Goal: Information Seeking & Learning: Learn about a topic

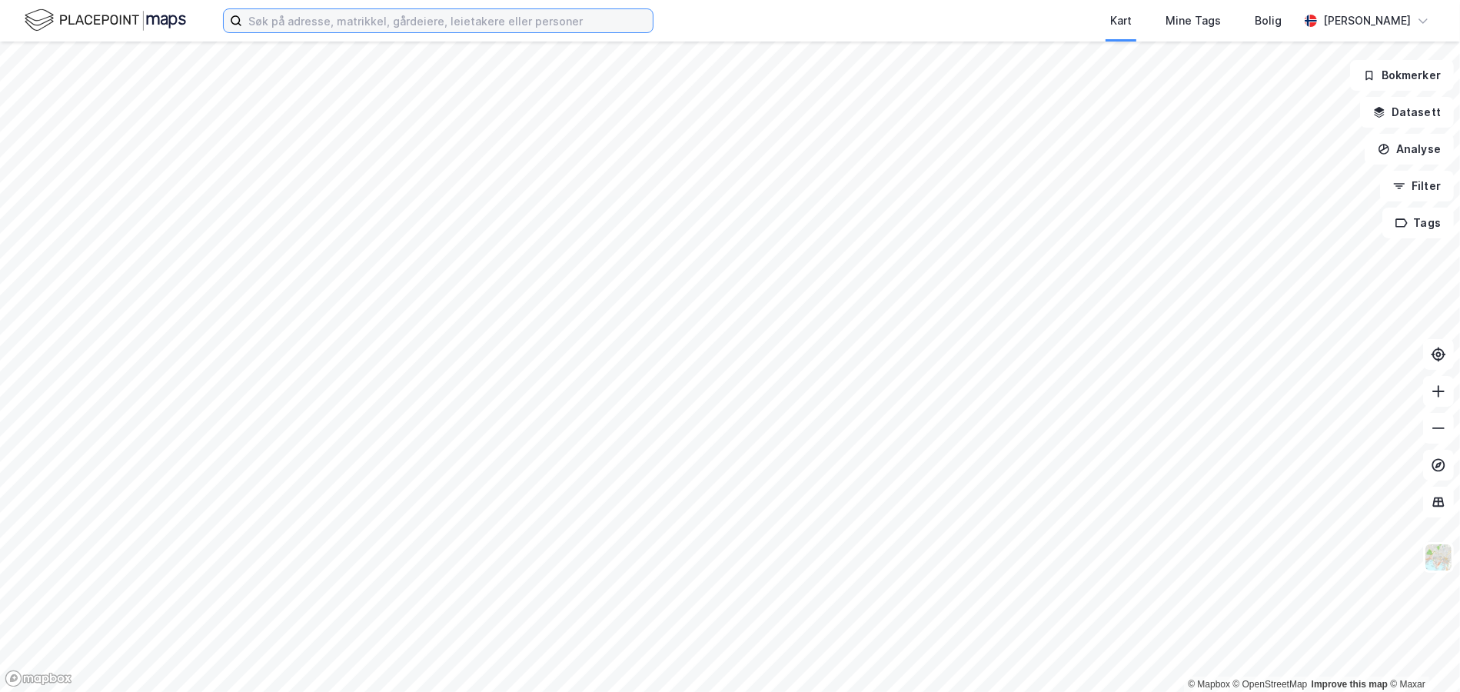
click at [311, 15] on input at bounding box center [447, 20] width 411 height 23
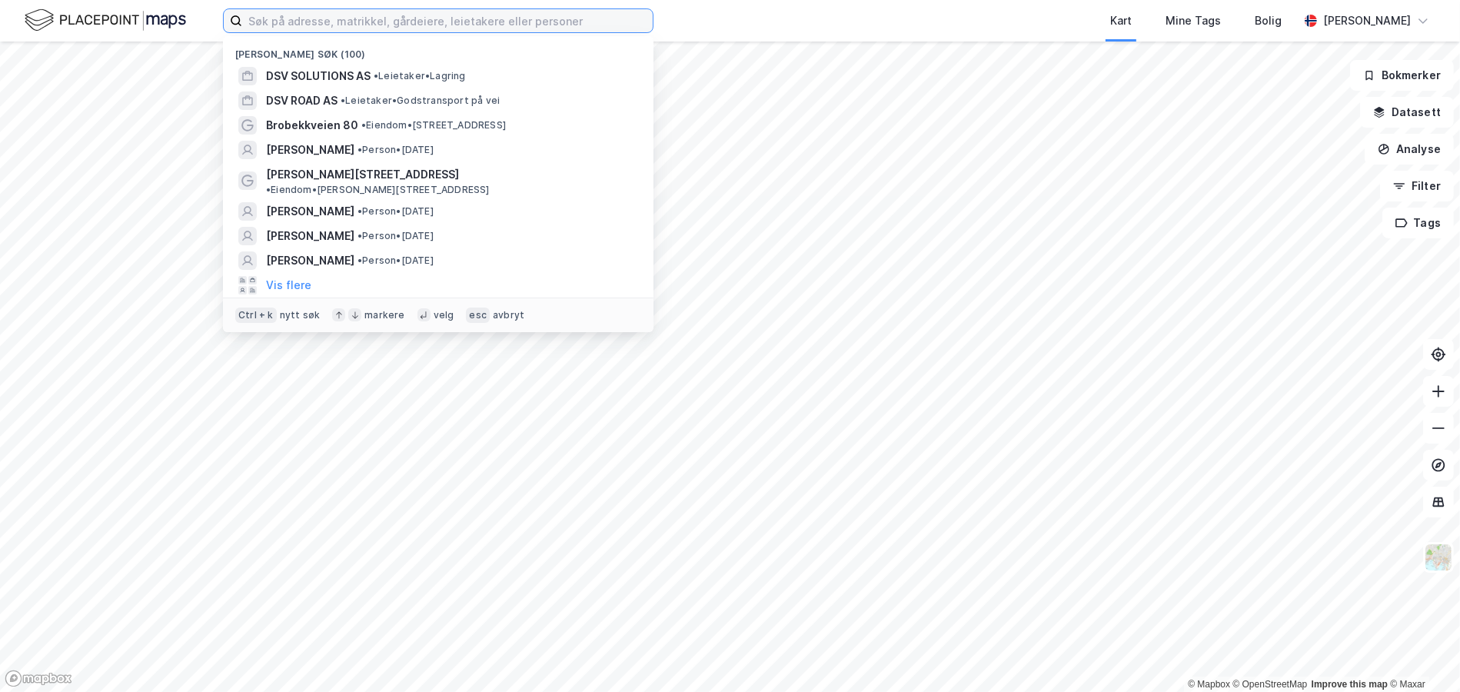
paste input "Sandslikroken 140"
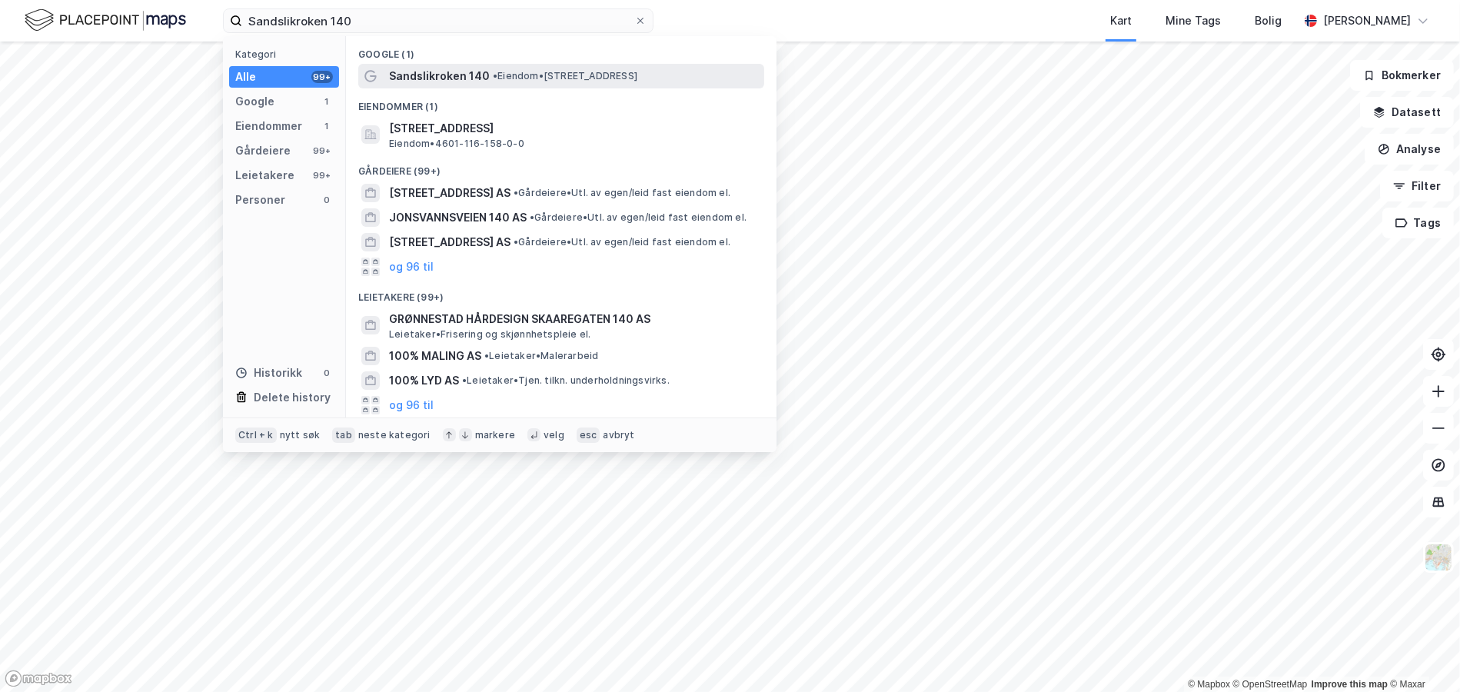
click at [428, 80] on span "Sandslikroken 140" at bounding box center [439, 76] width 101 height 18
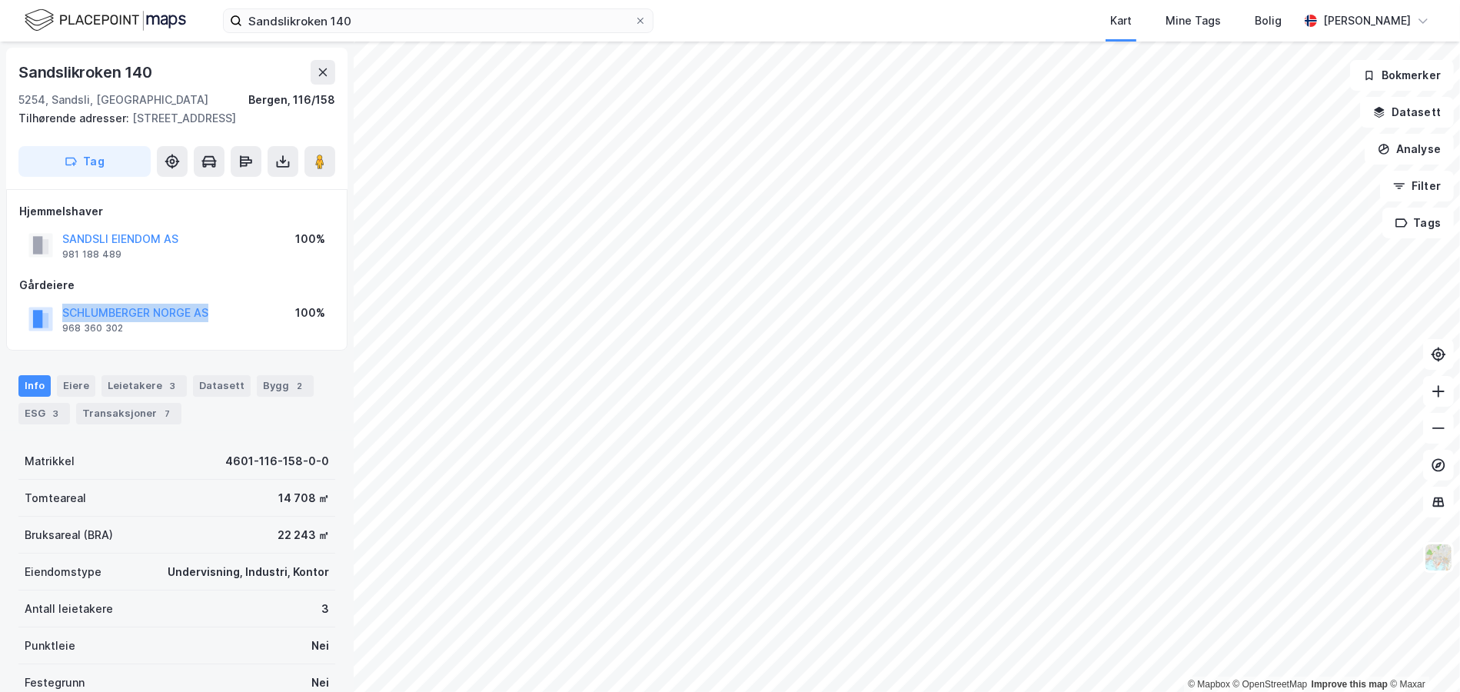
drag, startPoint x: 221, startPoint y: 315, endPoint x: 58, endPoint y: 311, distance: 162.3
click at [58, 311] on div "SCHLUMBERGER [GEOGRAPHIC_DATA] AS 968 360 302 100%" at bounding box center [176, 319] width 315 height 37
copy button "SCHLUMBERGER NORGE AS"
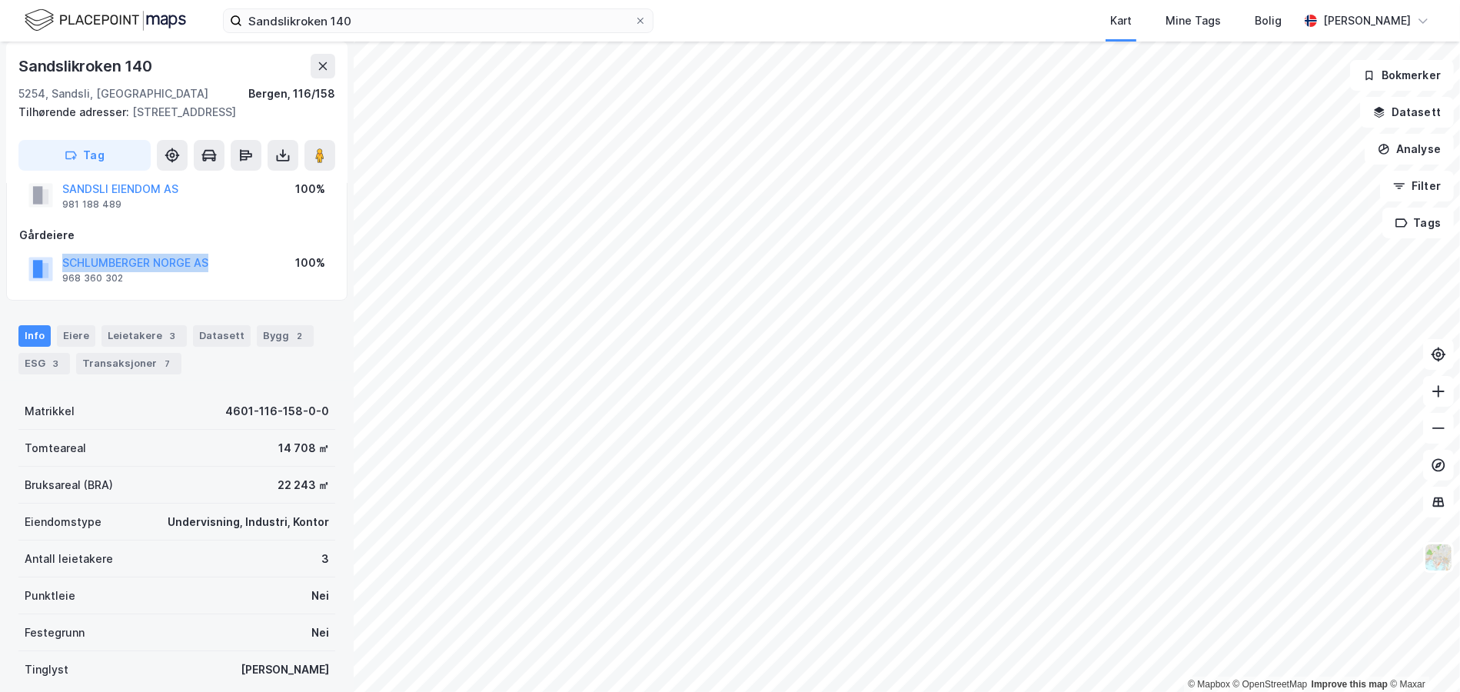
scroll to position [76, 0]
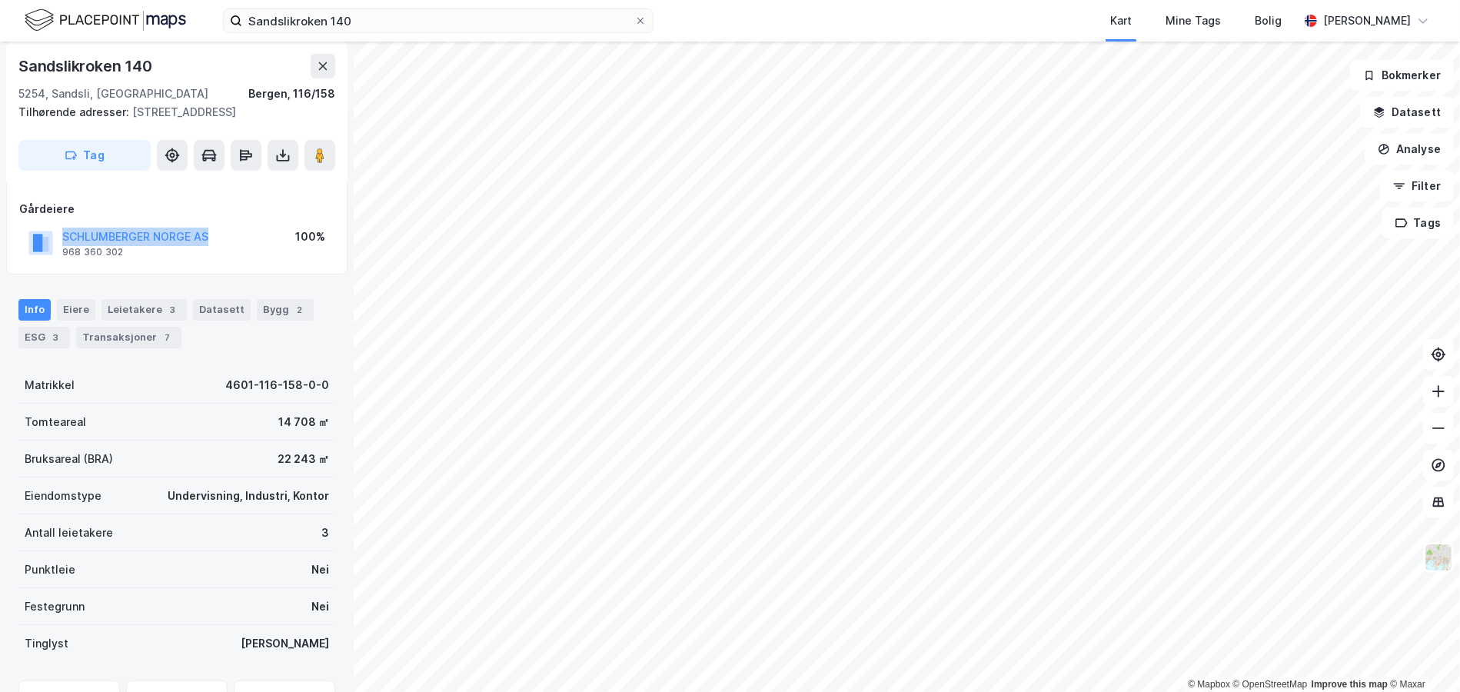
click at [185, 208] on div "Gårdeiere" at bounding box center [176, 209] width 315 height 18
drag, startPoint x: 245, startPoint y: 239, endPoint x: 65, endPoint y: 239, distance: 180.7
click at [65, 239] on div "SCHLUMBERGER [GEOGRAPHIC_DATA] AS 968 360 302 100%" at bounding box center [176, 242] width 315 height 37
copy button "SCHLUMBERGER NORGE AS"
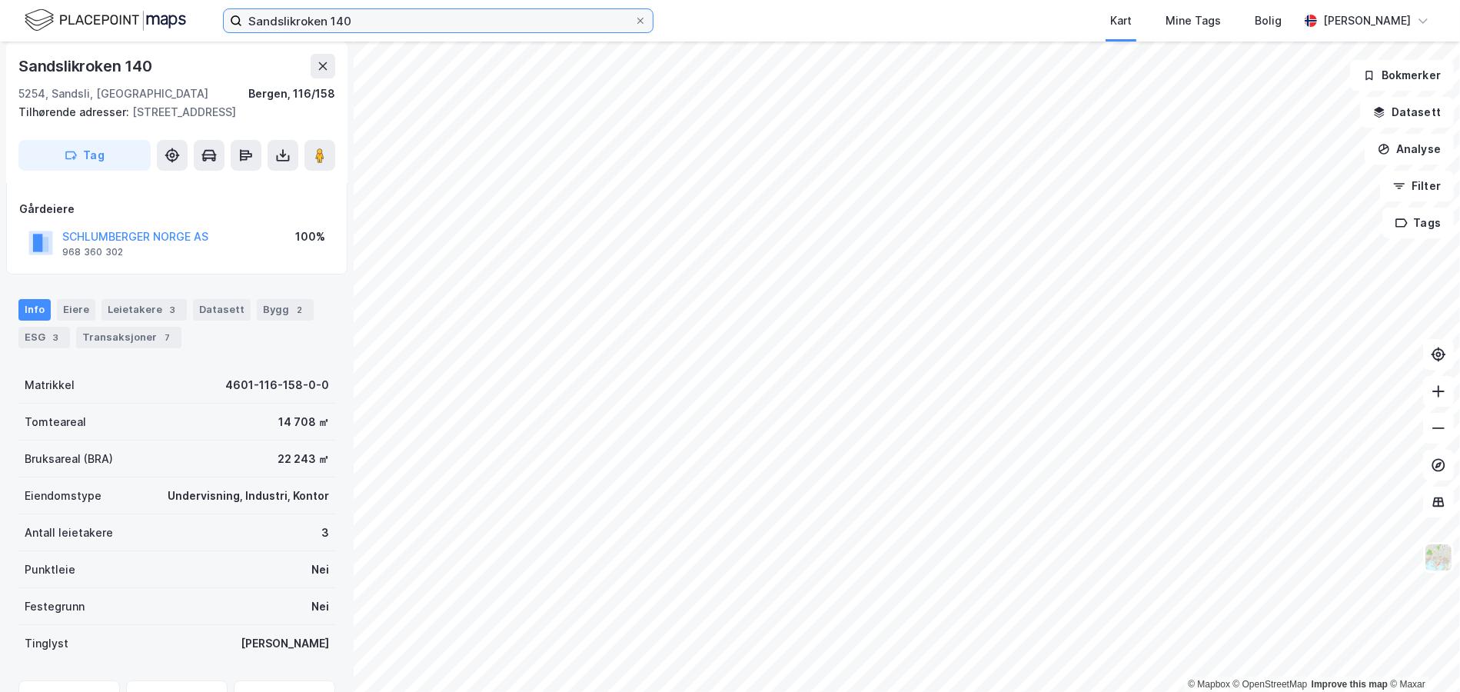
click at [349, 31] on input "Sandslikroken 140" at bounding box center [438, 20] width 392 height 23
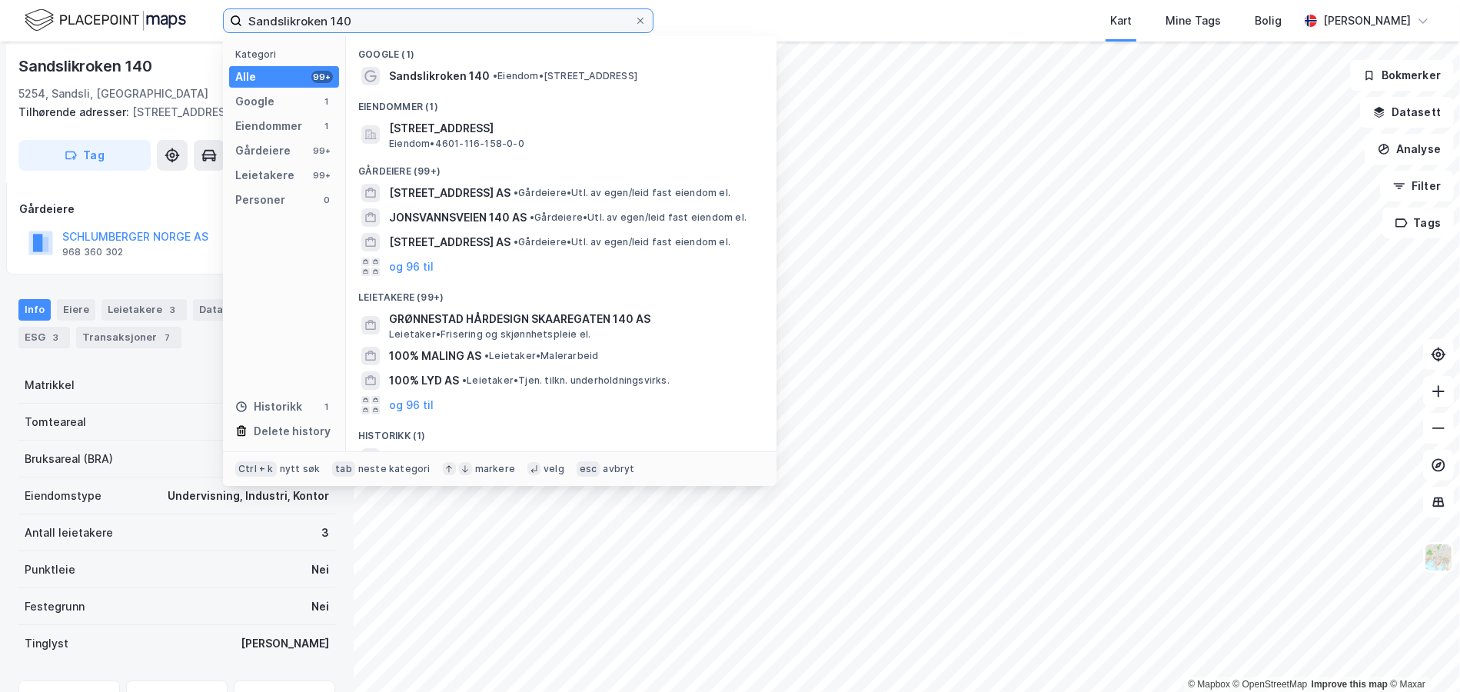
click at [348, 31] on input "Sandslikroken 140" at bounding box center [438, 20] width 392 height 23
paste input "CHLUMBERGER NORGE AS"
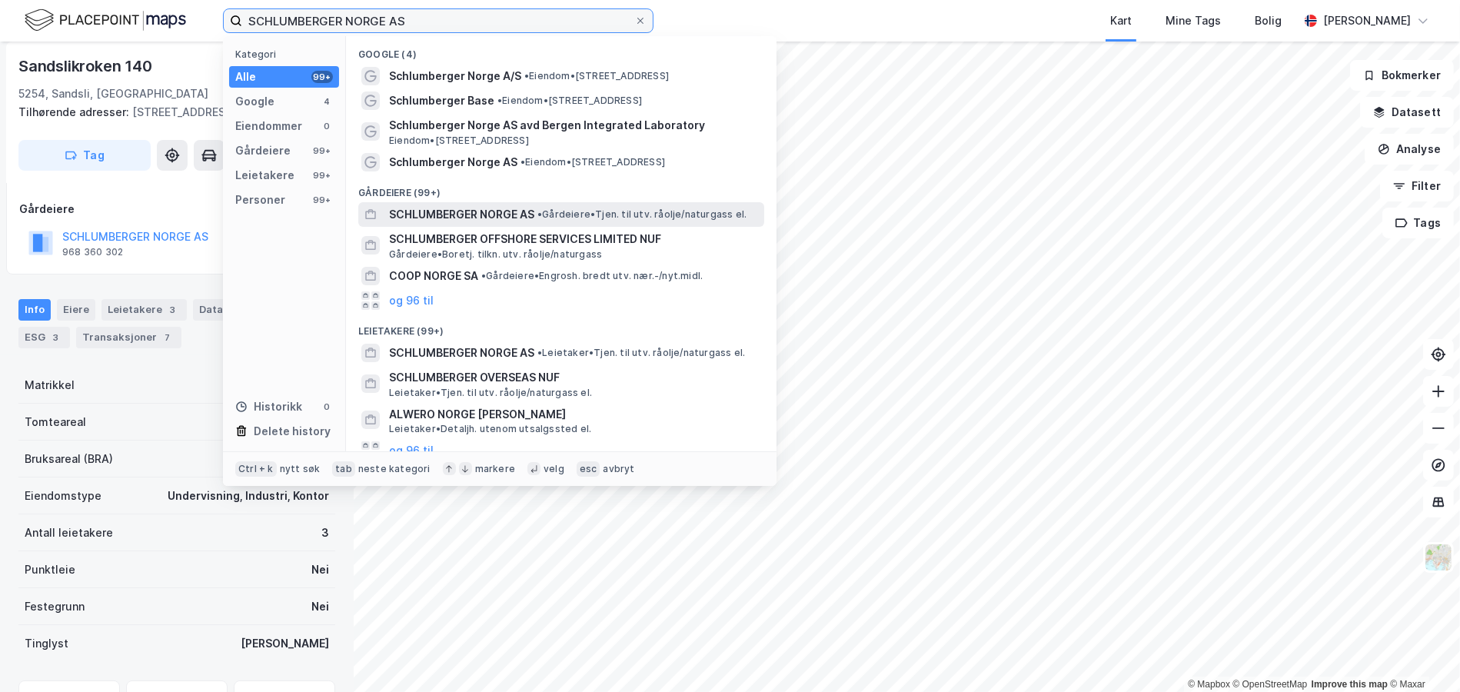
type input "SCHLUMBERGER NORGE AS"
click at [483, 224] on div "SCHLUMBERGER NORGE AS • Gårdeiere • Tjen. til utv. råolje/naturgass el." at bounding box center [561, 214] width 406 height 25
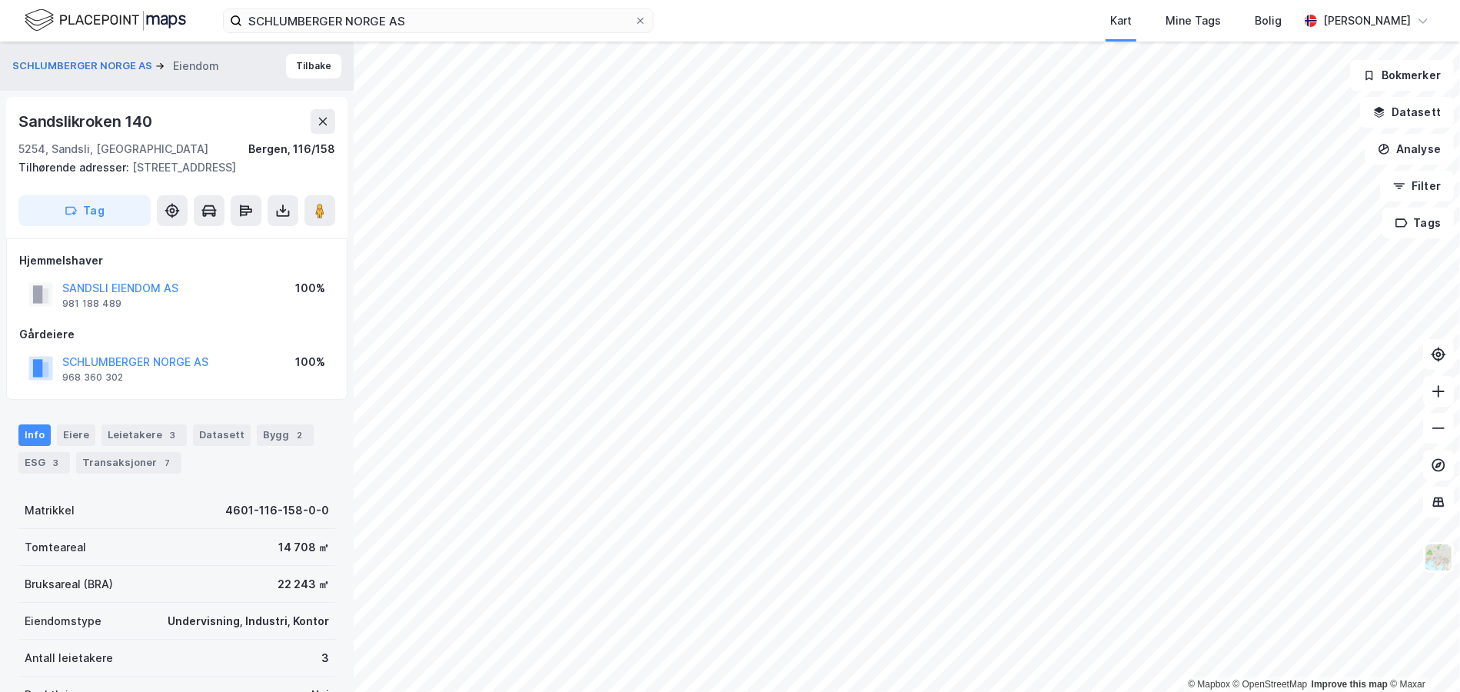
click at [278, 544] on div "14 708 ㎡" at bounding box center [303, 547] width 51 height 18
click at [277, 571] on div "Bruksareal (BRA) 22 243 ㎡" at bounding box center [176, 584] width 317 height 37
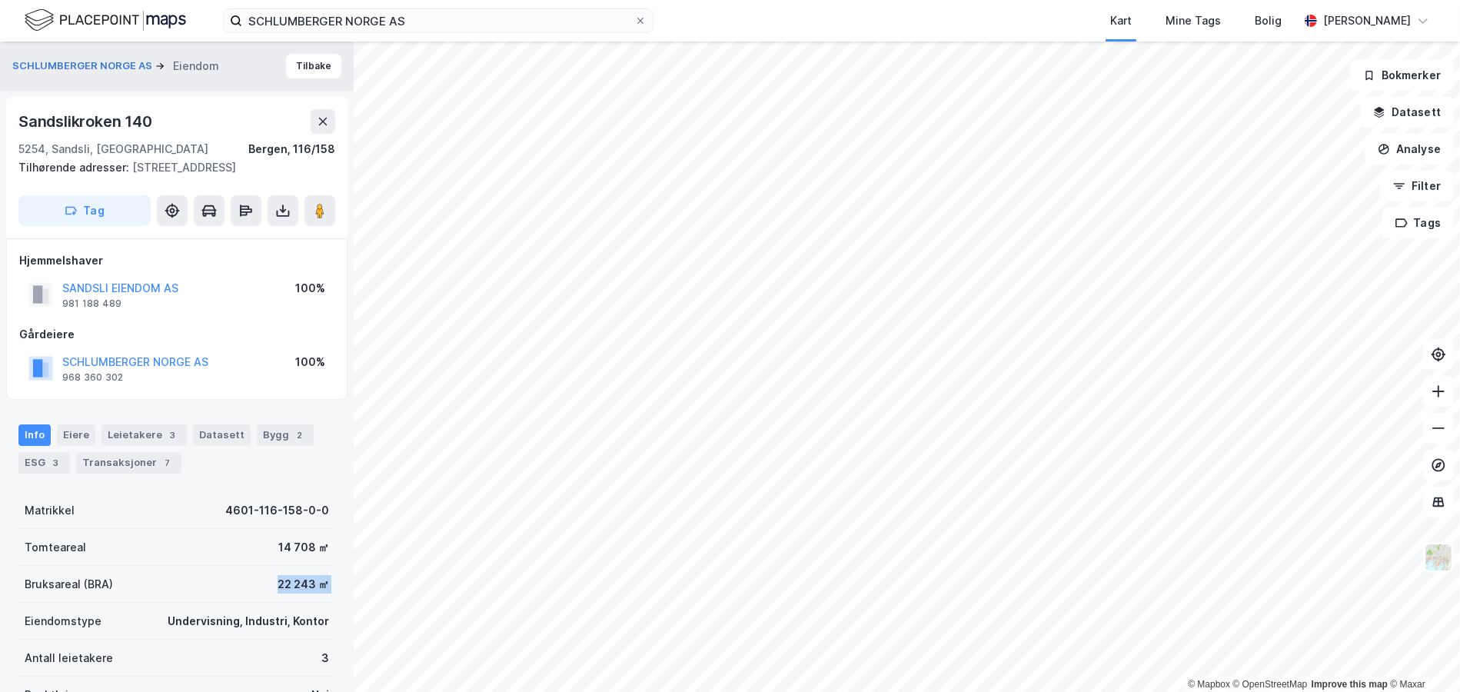
click at [277, 571] on div "Bruksareal (BRA) 22 243 ㎡" at bounding box center [176, 584] width 317 height 37
click at [283, 575] on div "22 243 ㎡" at bounding box center [304, 584] width 52 height 18
click at [233, 614] on div "Undervisning, Industri, Kontor" at bounding box center [248, 621] width 161 height 18
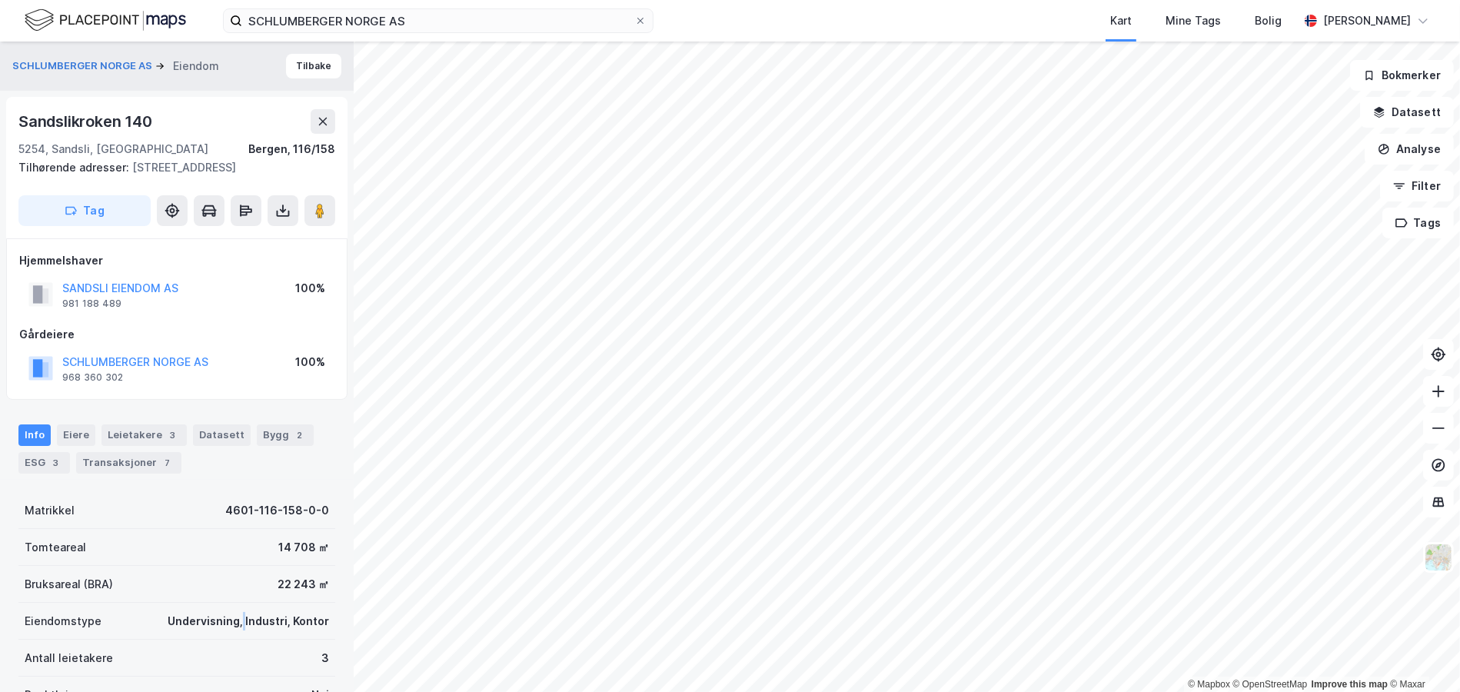
click at [233, 614] on div "Undervisning, Industri, Kontor" at bounding box center [248, 621] width 161 height 18
click at [295, 623] on div "Undervisning, Industri, Kontor" at bounding box center [248, 621] width 161 height 18
click at [295, 650] on div "Antall leietakere 3" at bounding box center [176, 658] width 317 height 37
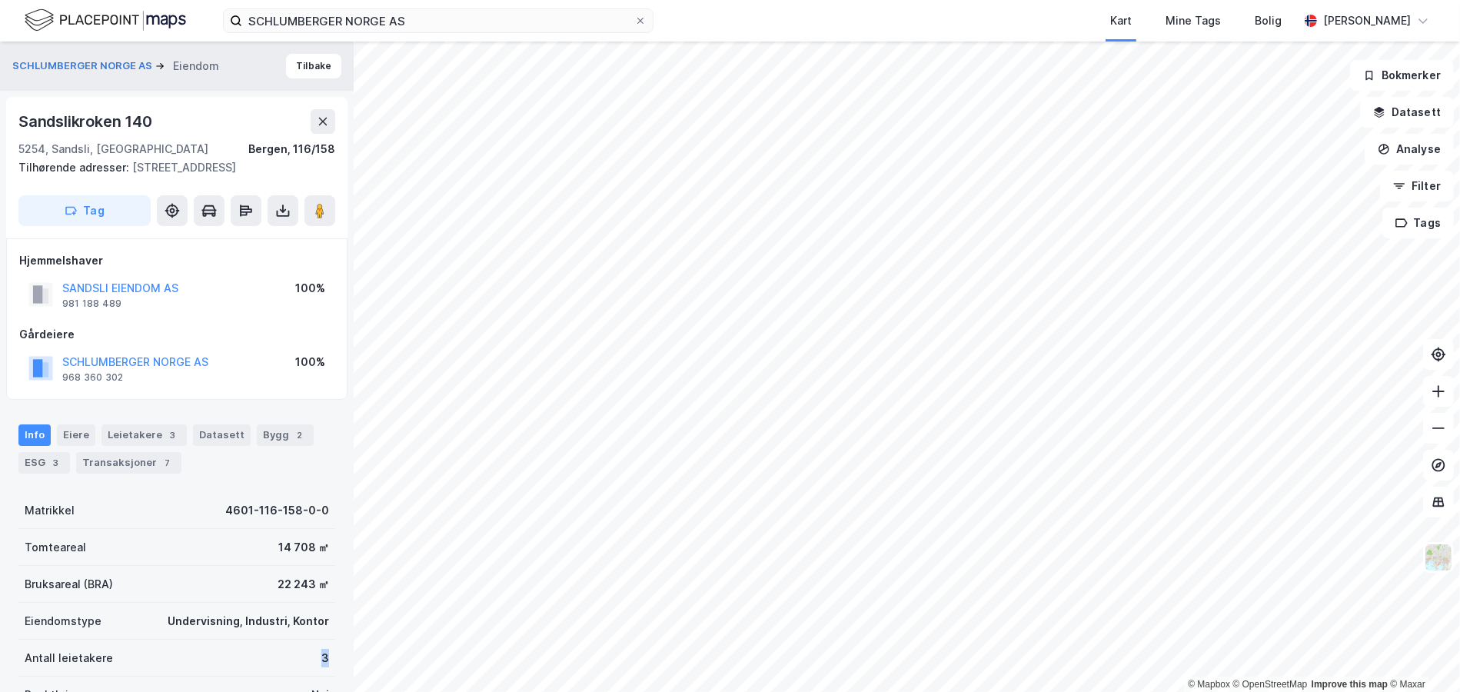
click at [295, 650] on div "Antall leietakere 3" at bounding box center [176, 658] width 317 height 37
click at [218, 544] on div "Tomteareal 14 708 ㎡" at bounding box center [176, 547] width 317 height 37
click at [135, 128] on div "Sandslikroken 140" at bounding box center [86, 121] width 137 height 25
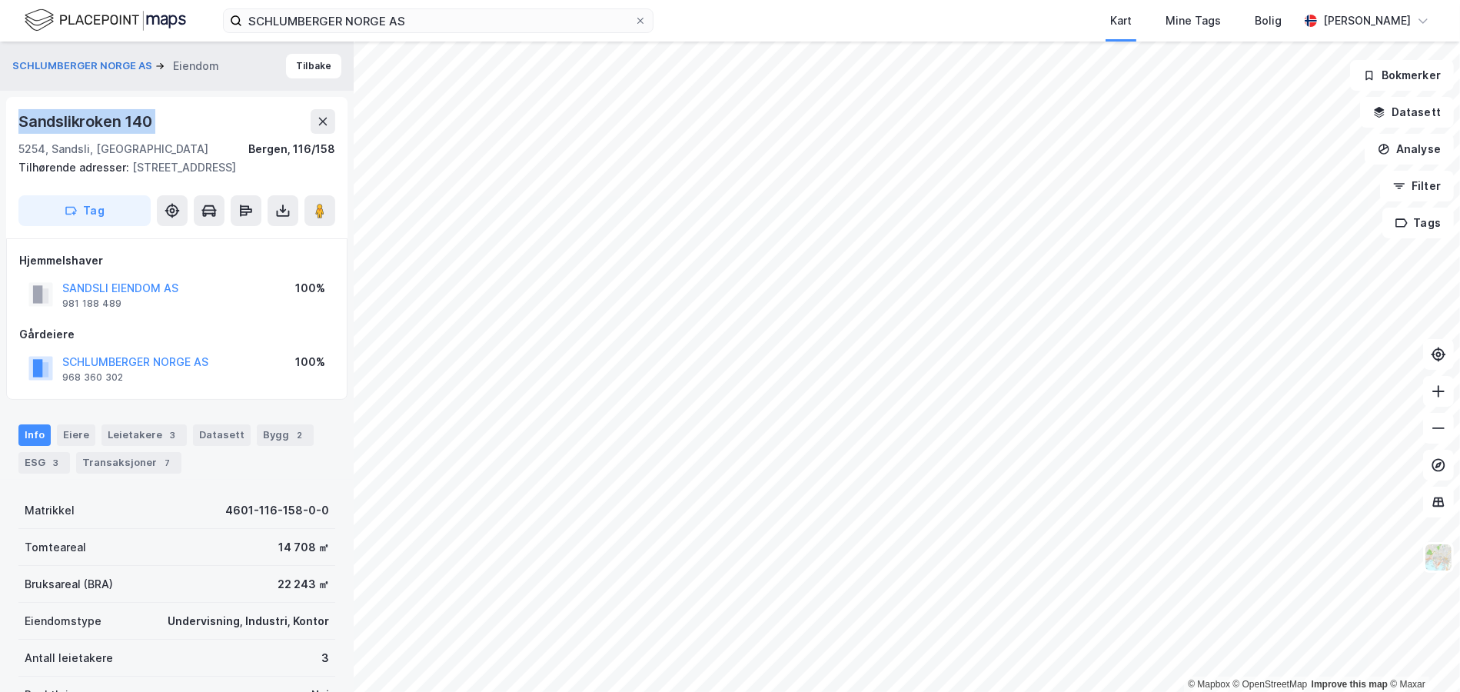
copy div "Sandslikroken 140"
